Goal: Navigation & Orientation: Find specific page/section

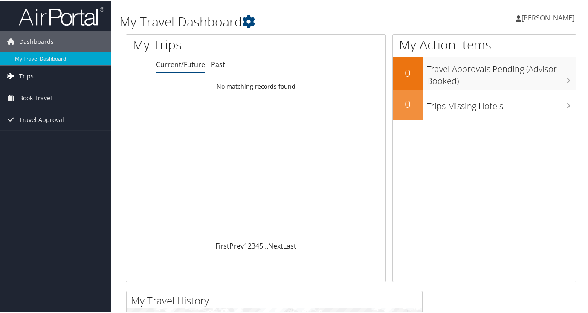
click at [28, 76] on span "Trips" at bounding box center [26, 75] width 14 height 21
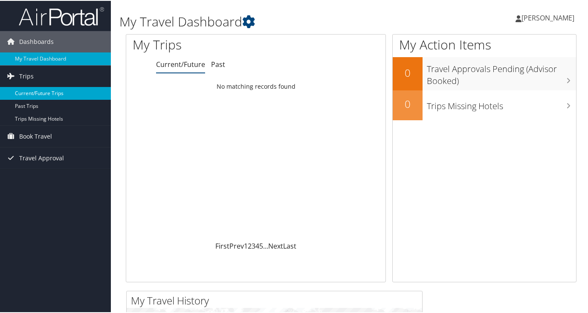
click at [29, 94] on link "Current/Future Trips" at bounding box center [55, 92] width 111 height 13
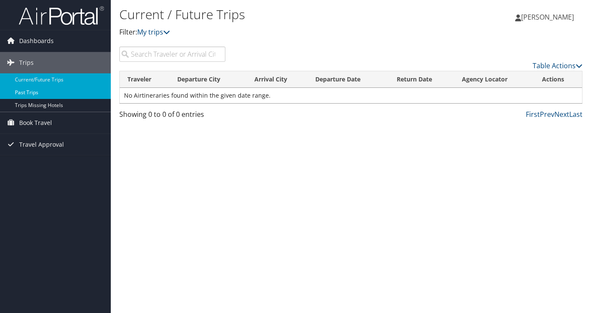
click at [29, 92] on link "Past Trips" at bounding box center [55, 92] width 111 height 13
click at [39, 80] on link "Current/Future Trips" at bounding box center [55, 79] width 111 height 13
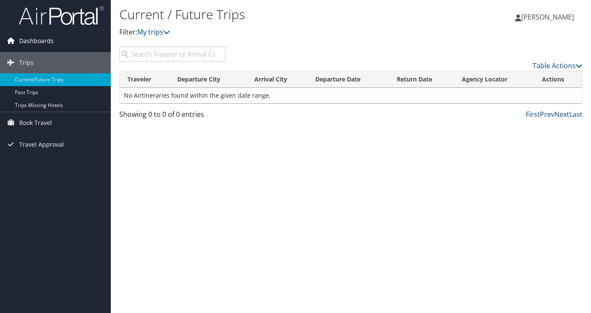
click at [29, 41] on span "Dashboards" at bounding box center [36, 40] width 35 height 21
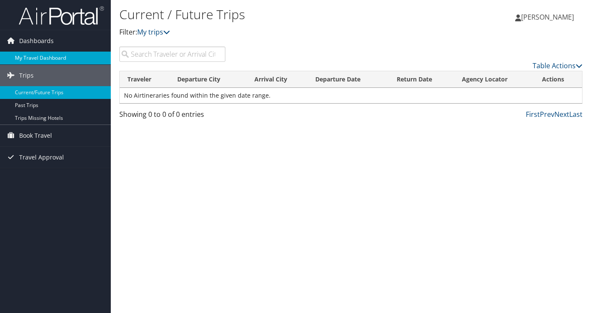
click at [29, 58] on link "My Travel Dashboard" at bounding box center [55, 58] width 111 height 13
